Goal: Check status: Check status

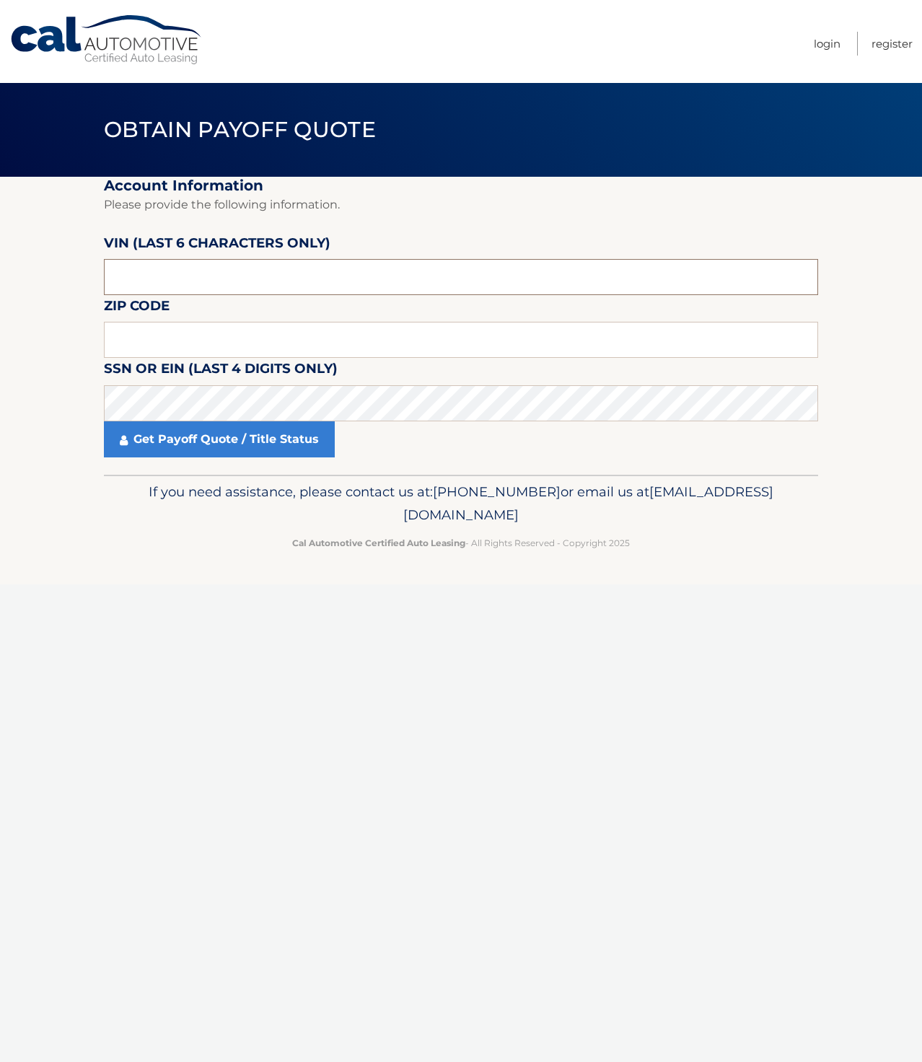
click at [301, 281] on input "text" at bounding box center [461, 277] width 714 height 36
paste input "194768"
type input "194768"
click at [282, 343] on input "text" at bounding box center [461, 340] width 714 height 36
type input "19344"
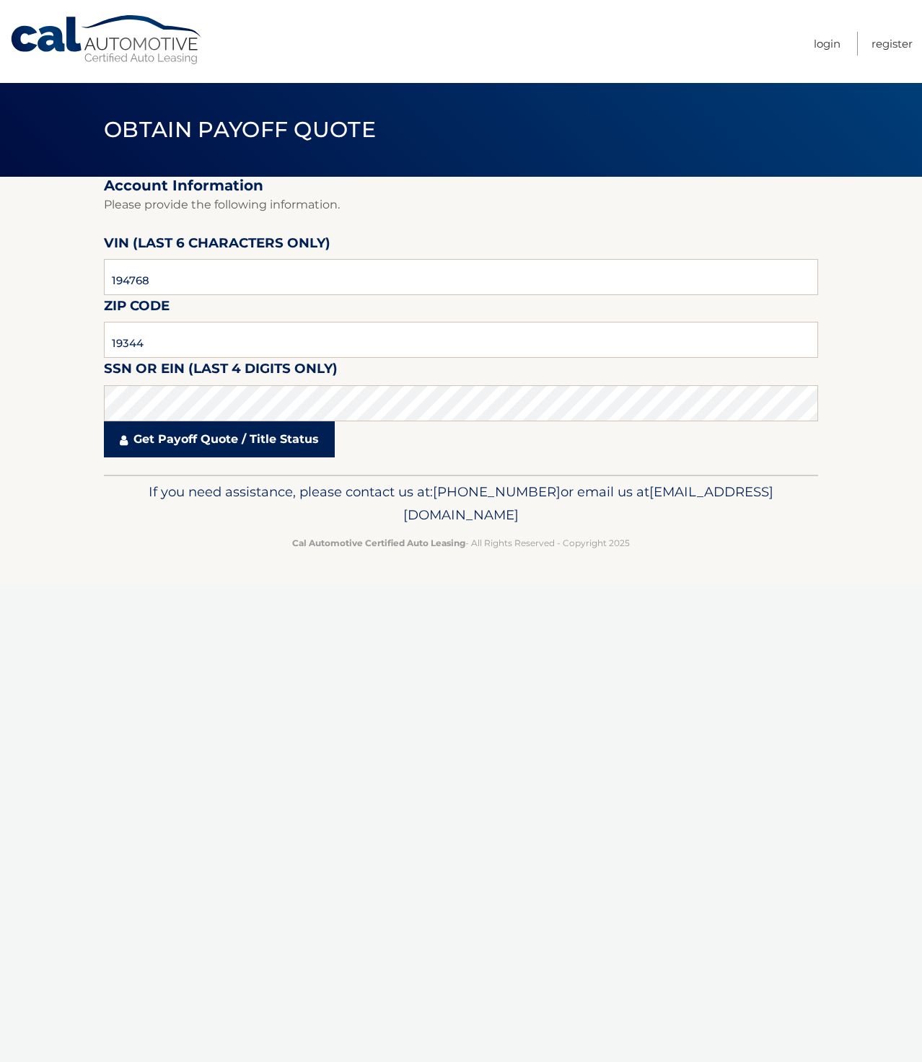
click at [237, 445] on link "Get Payoff Quote / Title Status" at bounding box center [219, 439] width 231 height 36
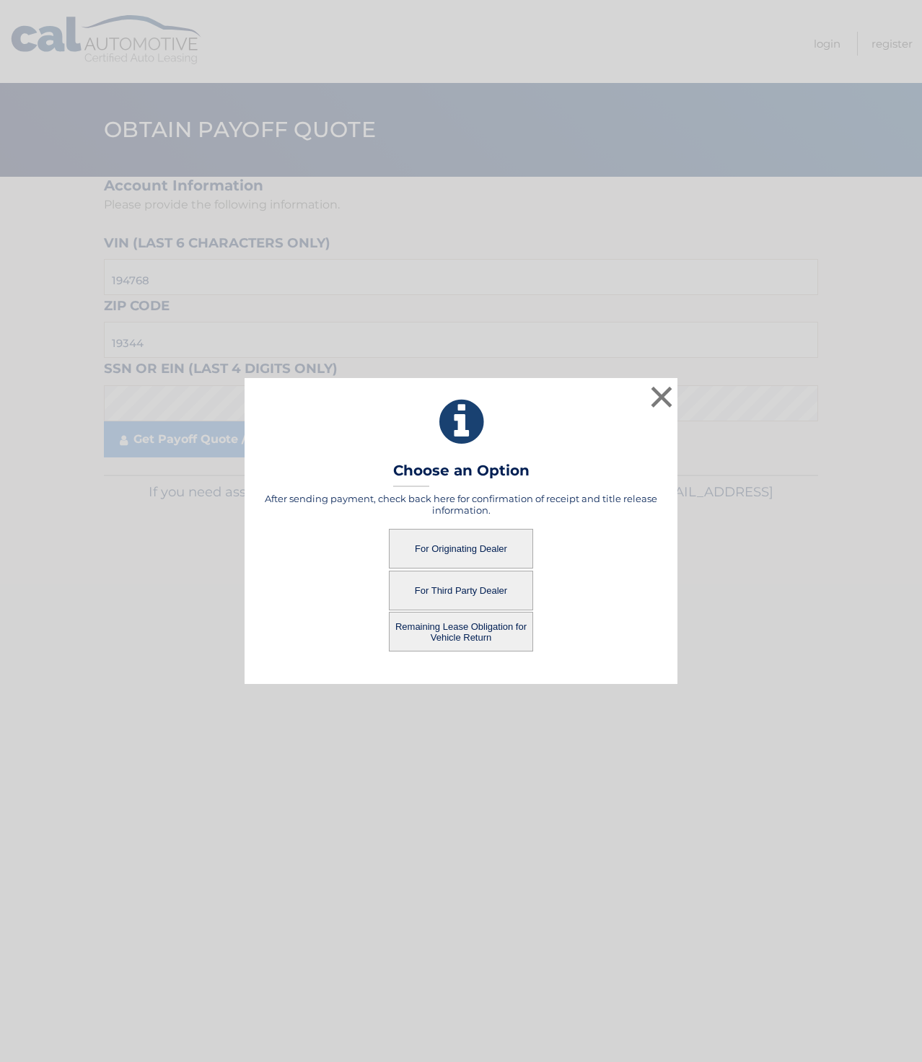
click at [492, 553] on button "For Originating Dealer" at bounding box center [461, 549] width 144 height 40
click at [467, 545] on button "For Originating Dealer" at bounding box center [461, 549] width 144 height 40
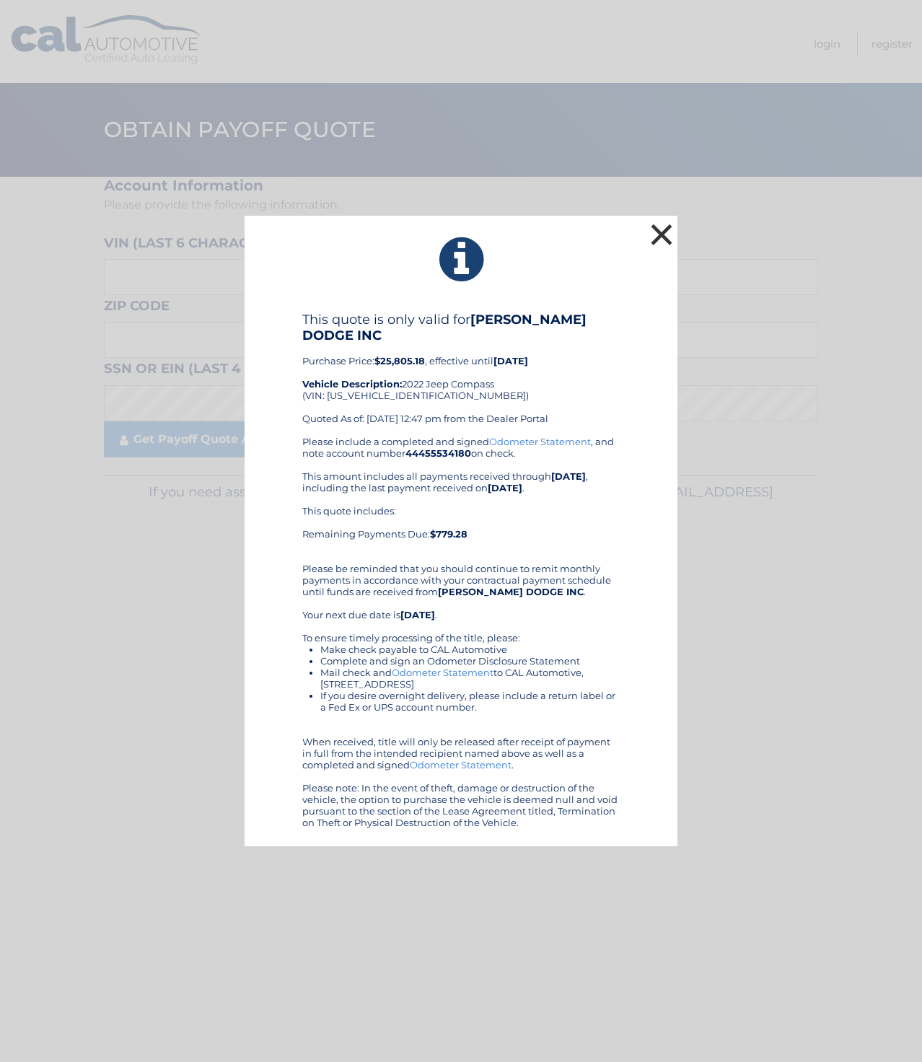
click at [648, 236] on button "×" at bounding box center [661, 234] width 29 height 29
